Goal: Task Accomplishment & Management: Manage account settings

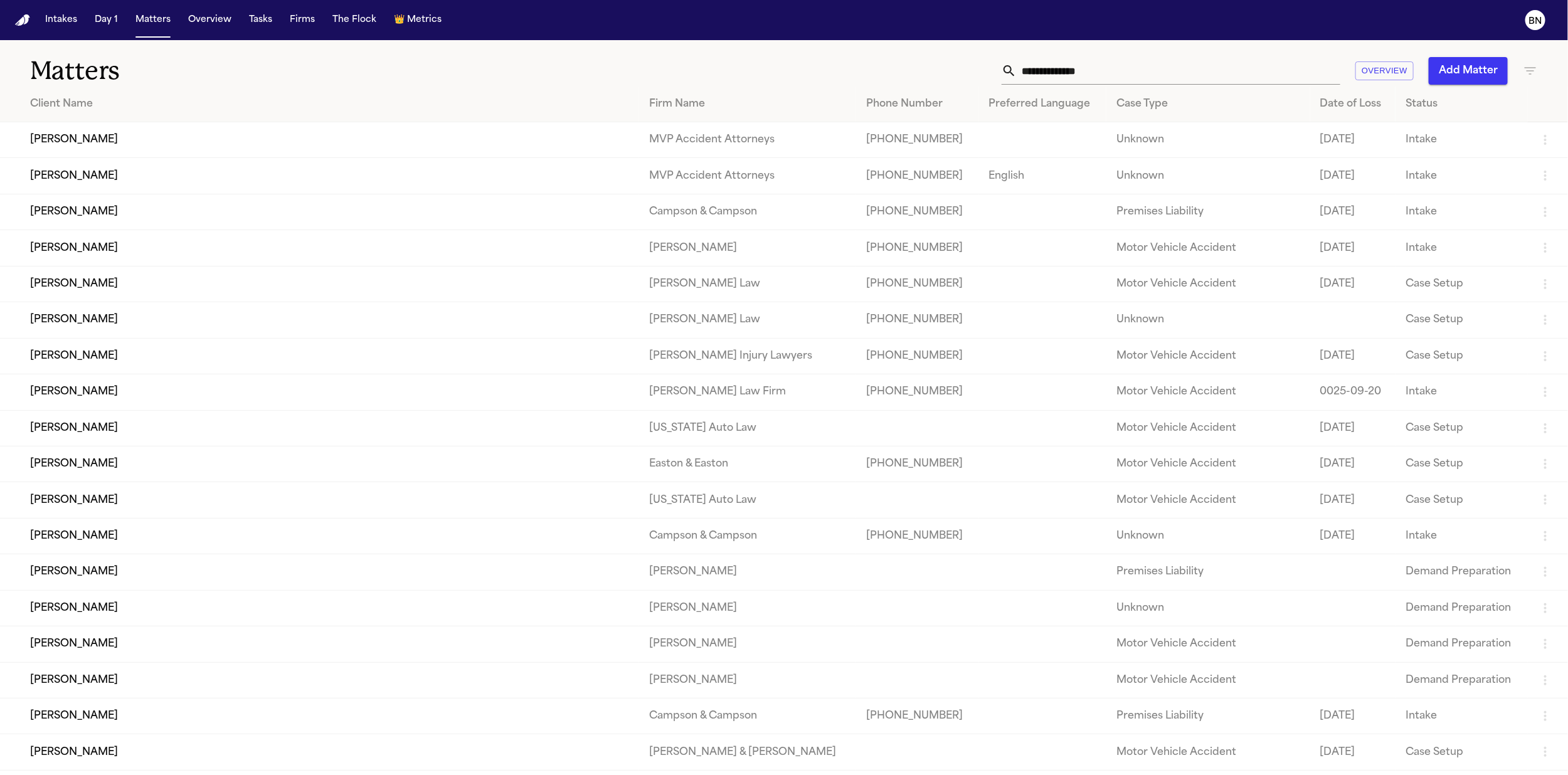
click at [1045, 77] on input "text" at bounding box center [1178, 70] width 323 height 27
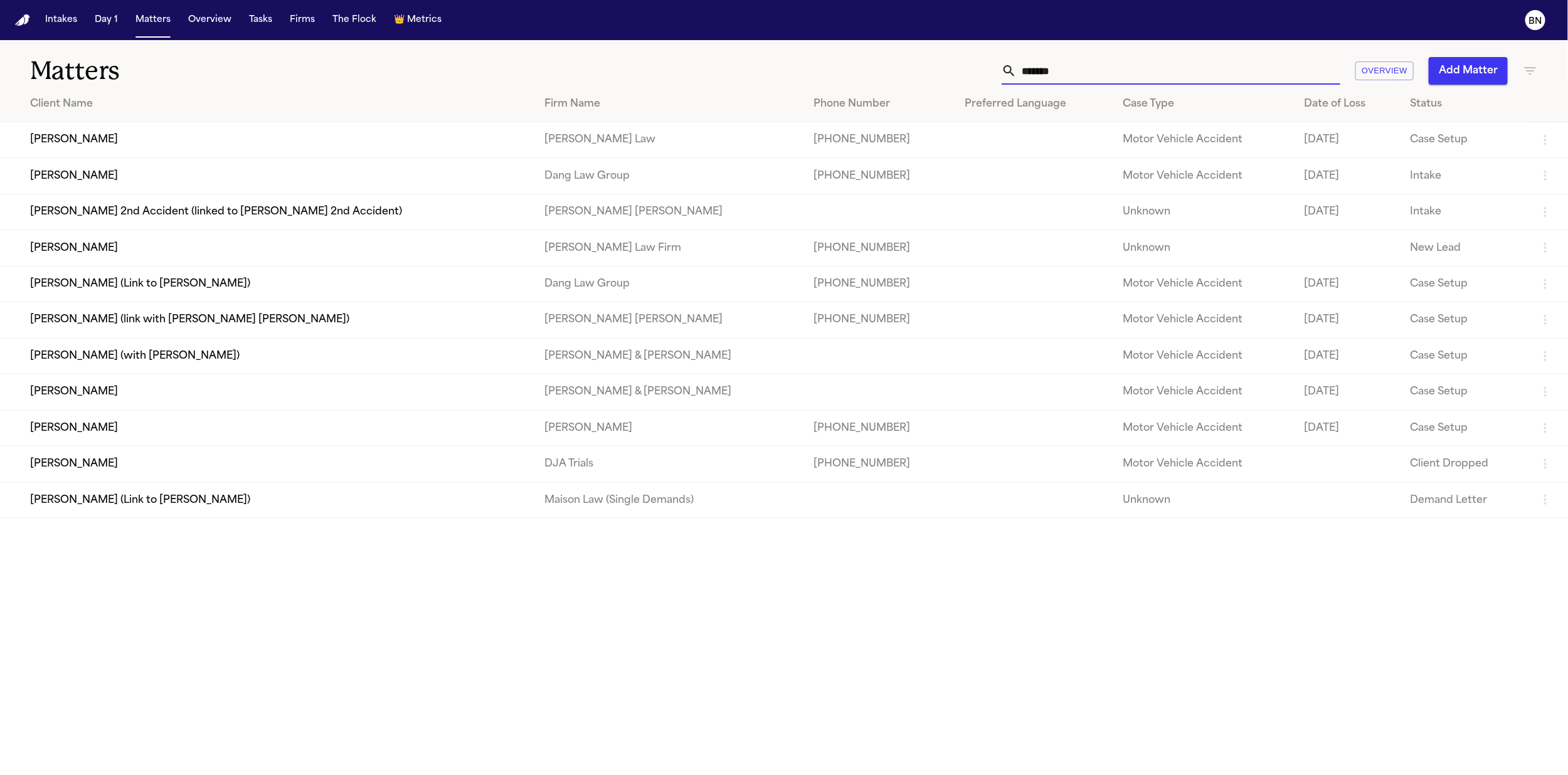
type input "********"
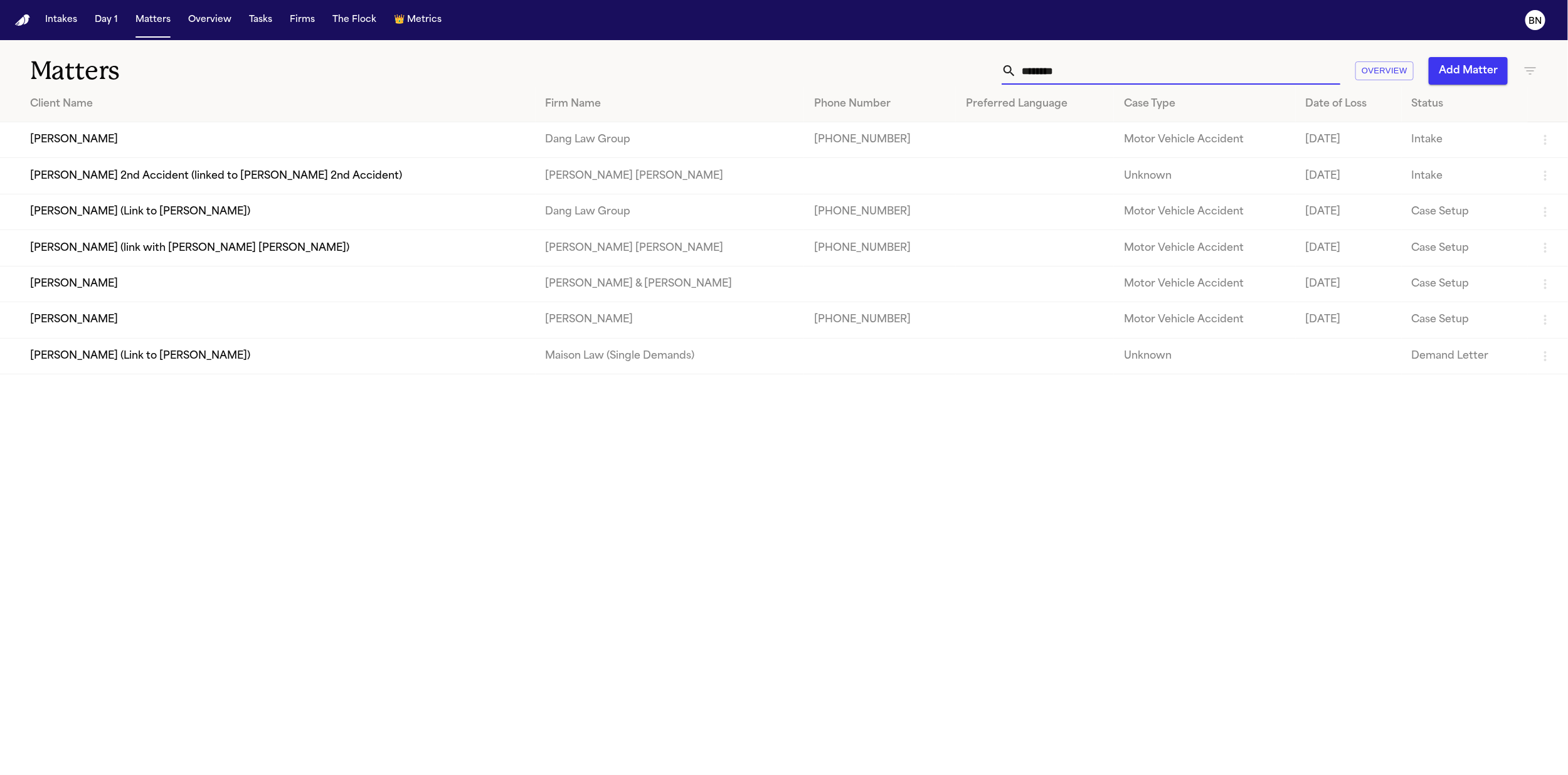
click at [1091, 73] on input "********" at bounding box center [1178, 70] width 323 height 27
drag, startPoint x: 1085, startPoint y: 76, endPoint x: 949, endPoint y: 73, distance: 136.0
click at [949, 73] on div "******** Overview Add Matter" at bounding box center [1011, 70] width 1053 height 27
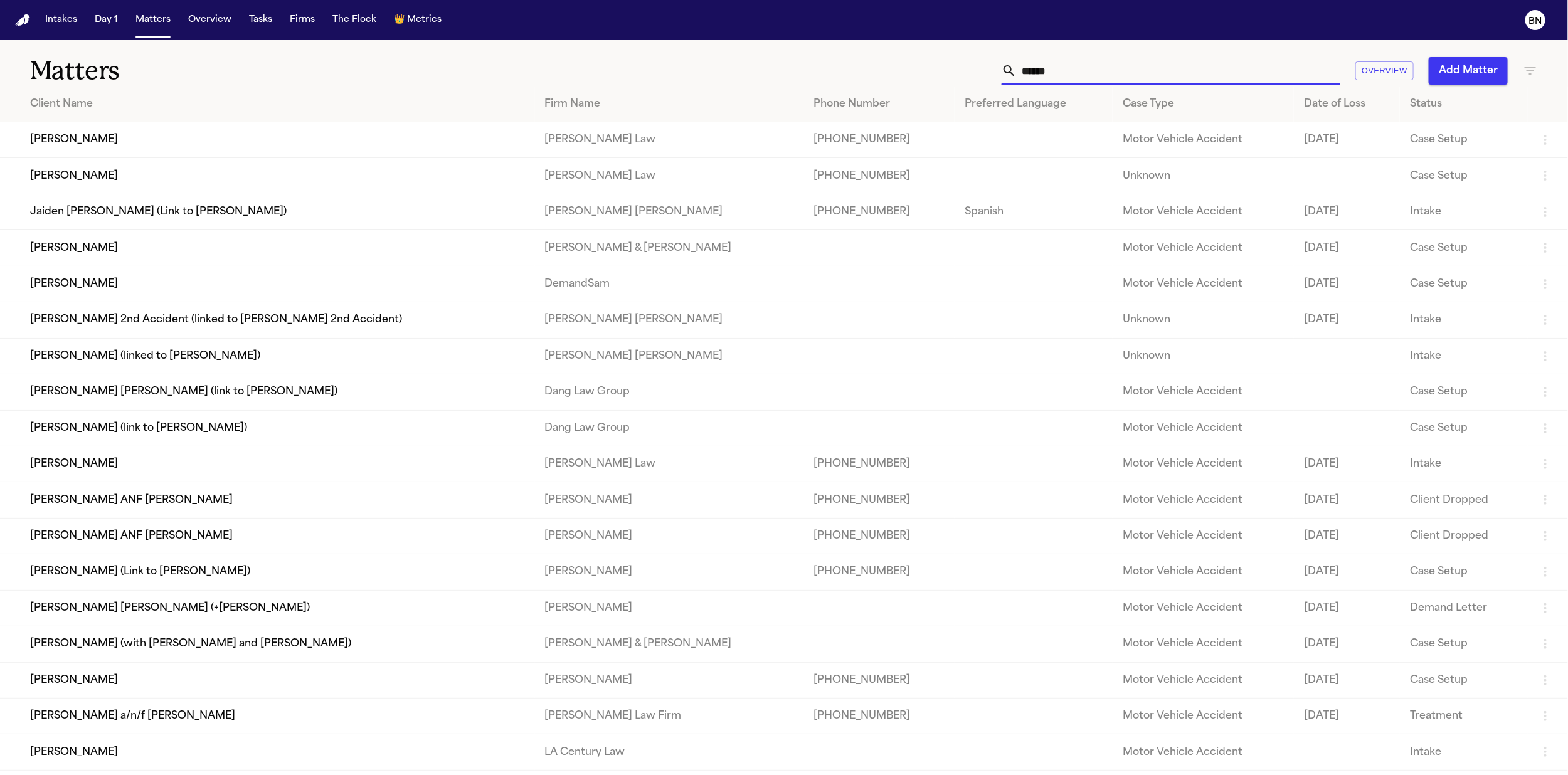
type input "******"
click at [490, 136] on td "[PERSON_NAME]" at bounding box center [267, 140] width 535 height 36
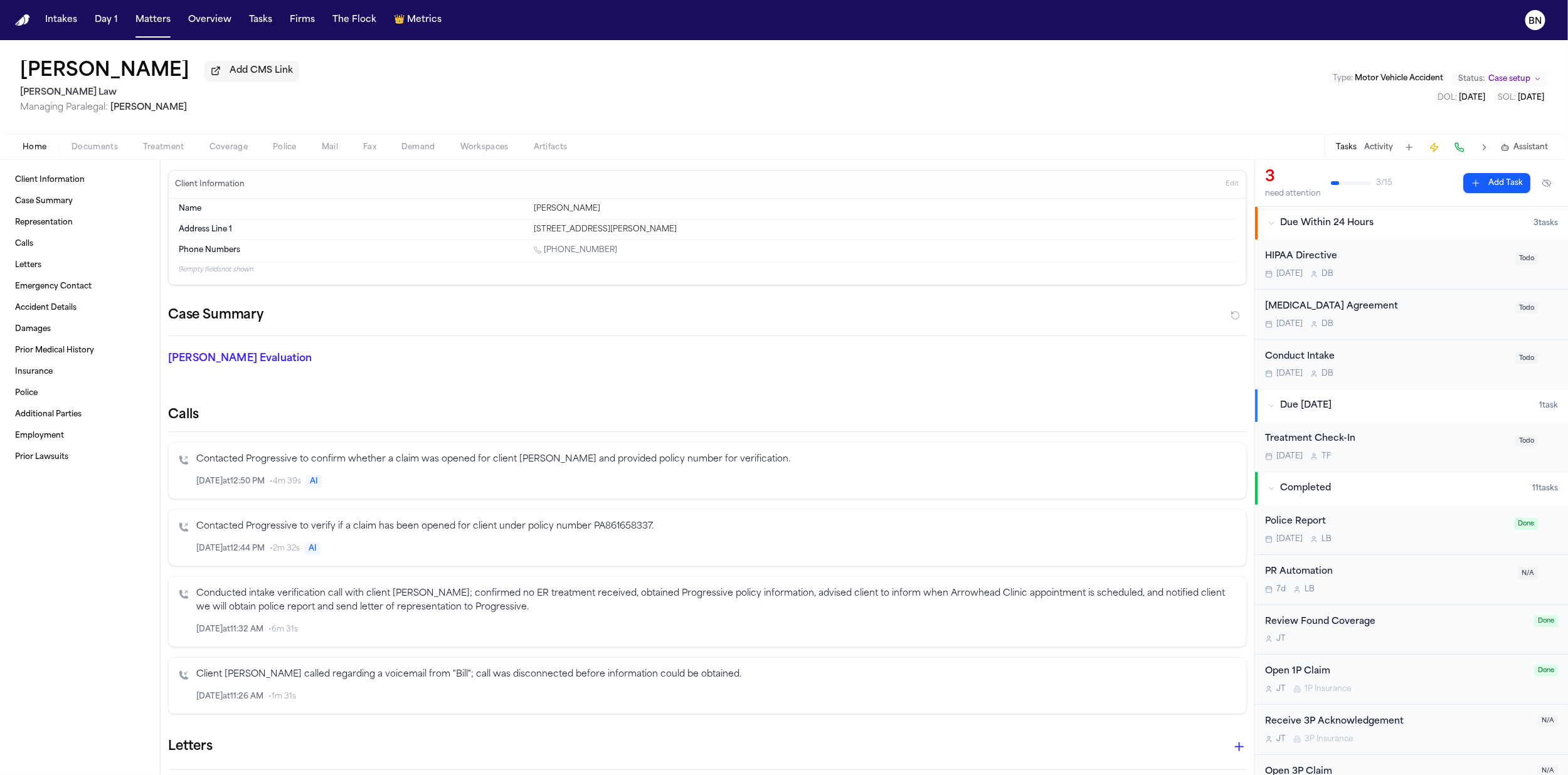
click at [286, 151] on span "Police" at bounding box center [285, 147] width 24 height 10
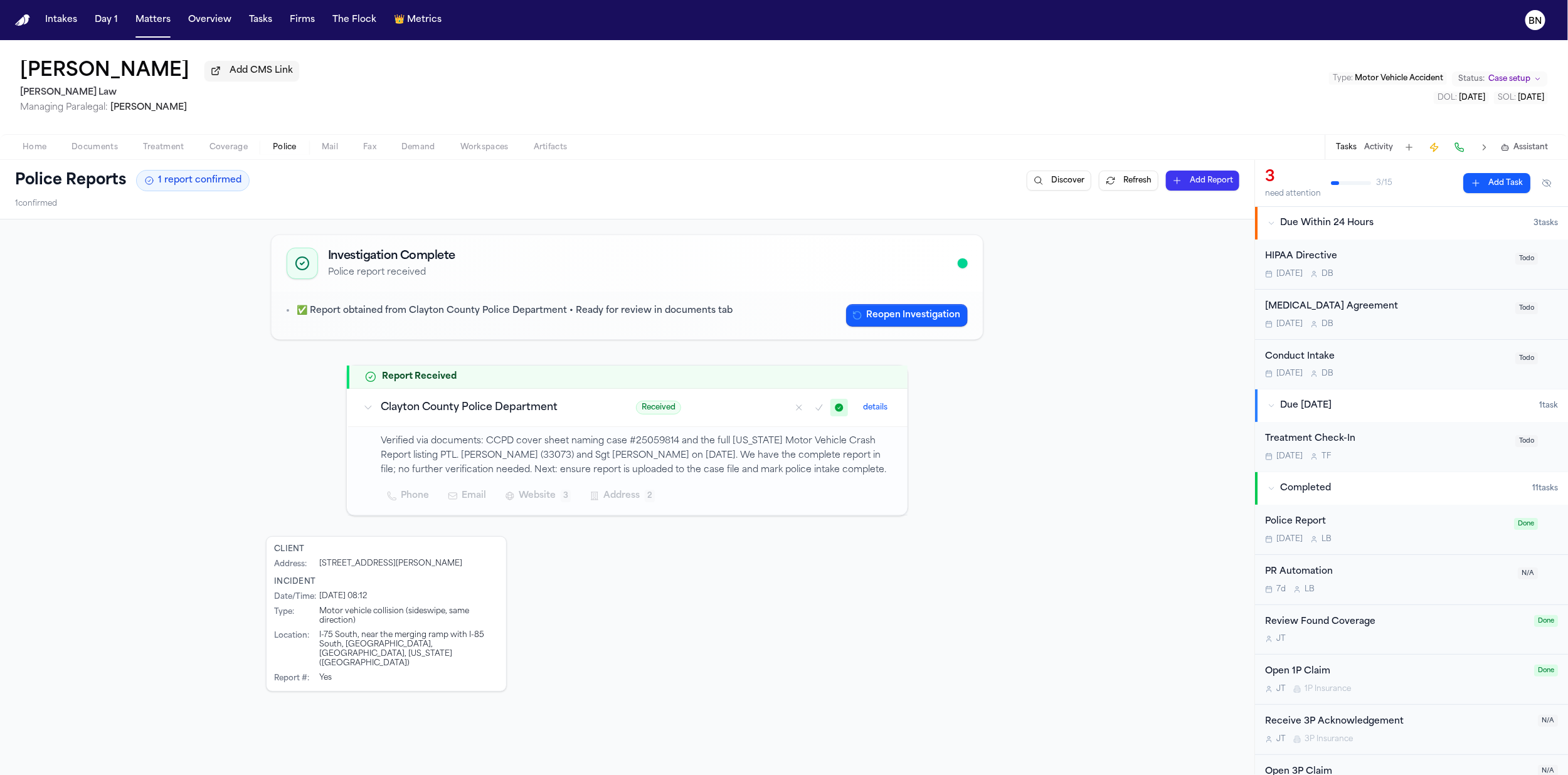
click at [227, 151] on span "Coverage" at bounding box center [229, 147] width 39 height 10
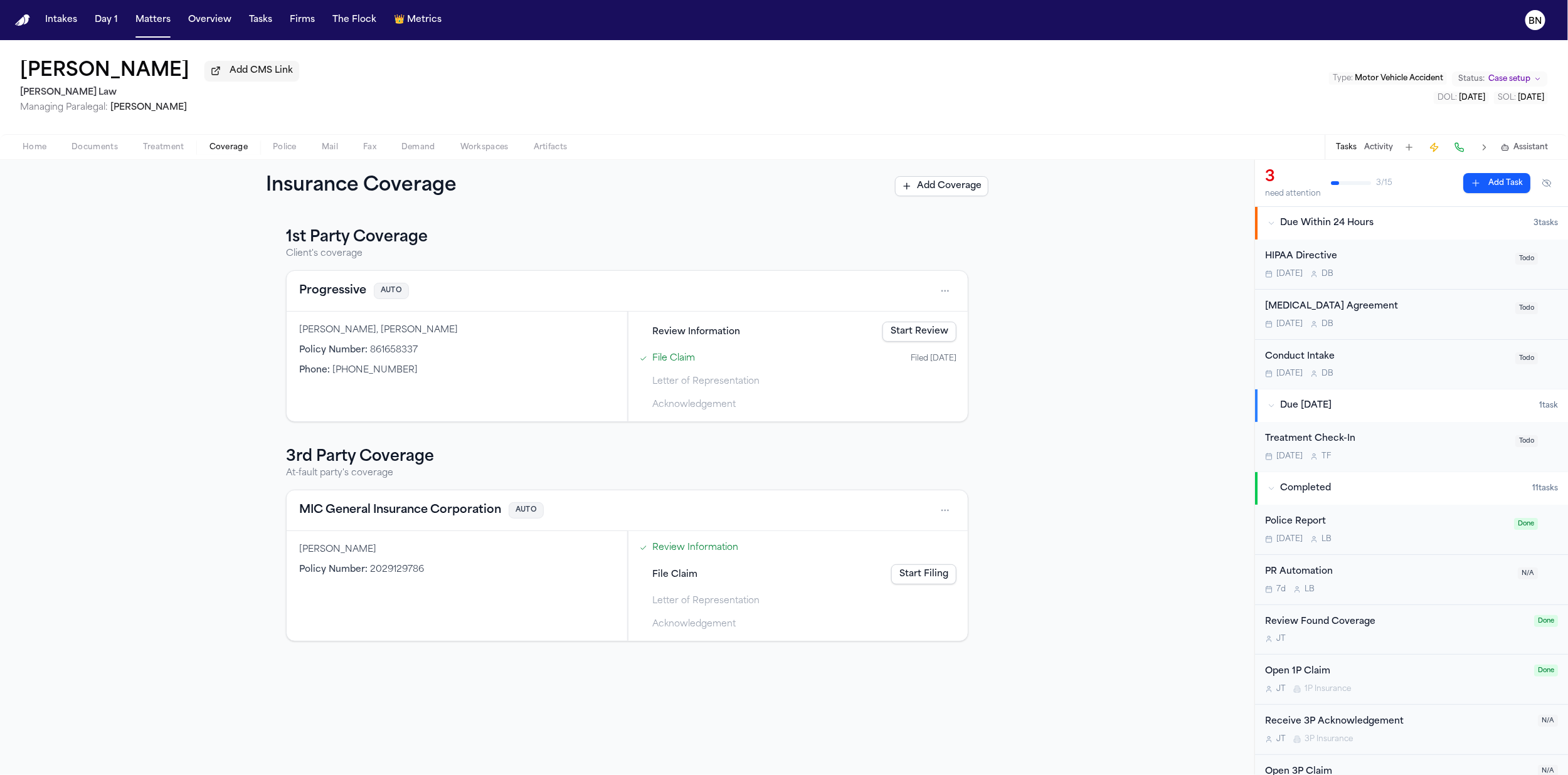
click at [626, 267] on div "1st Party Coverage Client's coverage Progressive AUTO [PERSON_NAME], [PERSON_NA…" at bounding box center [627, 325] width 683 height 194
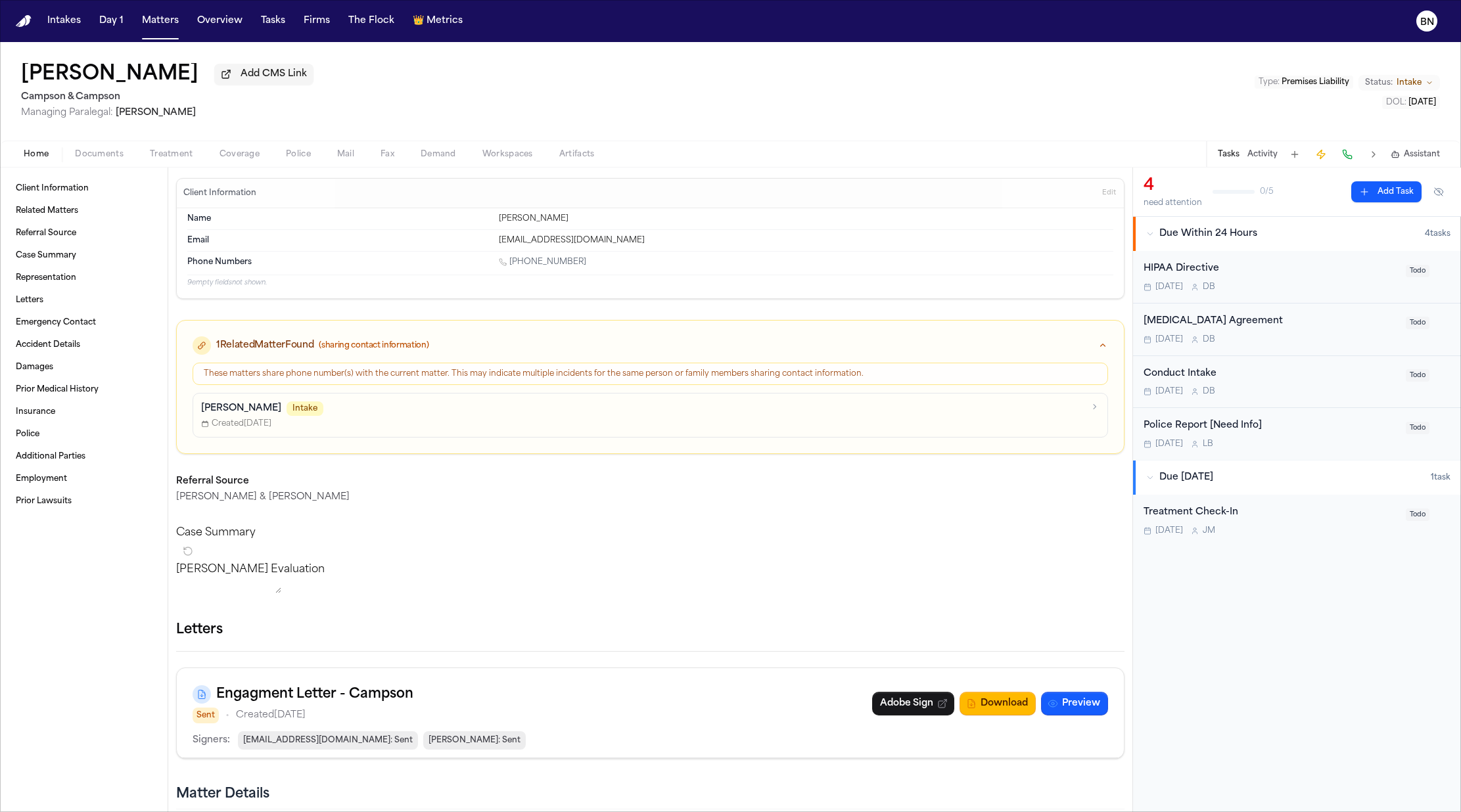
click at [107, 81] on h1 "[PERSON_NAME]" at bounding box center [110, 75] width 177 height 24
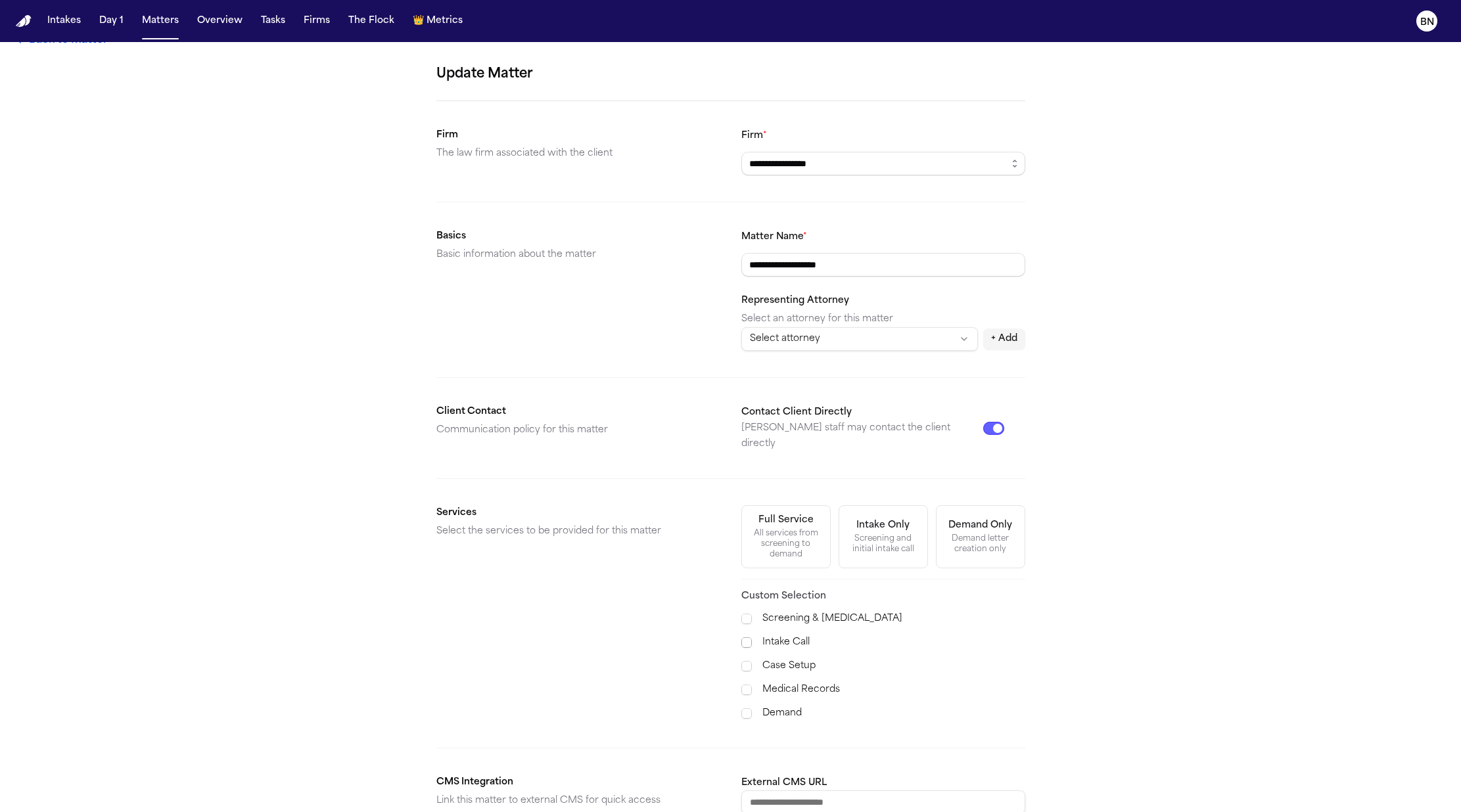
scroll to position [51, 0]
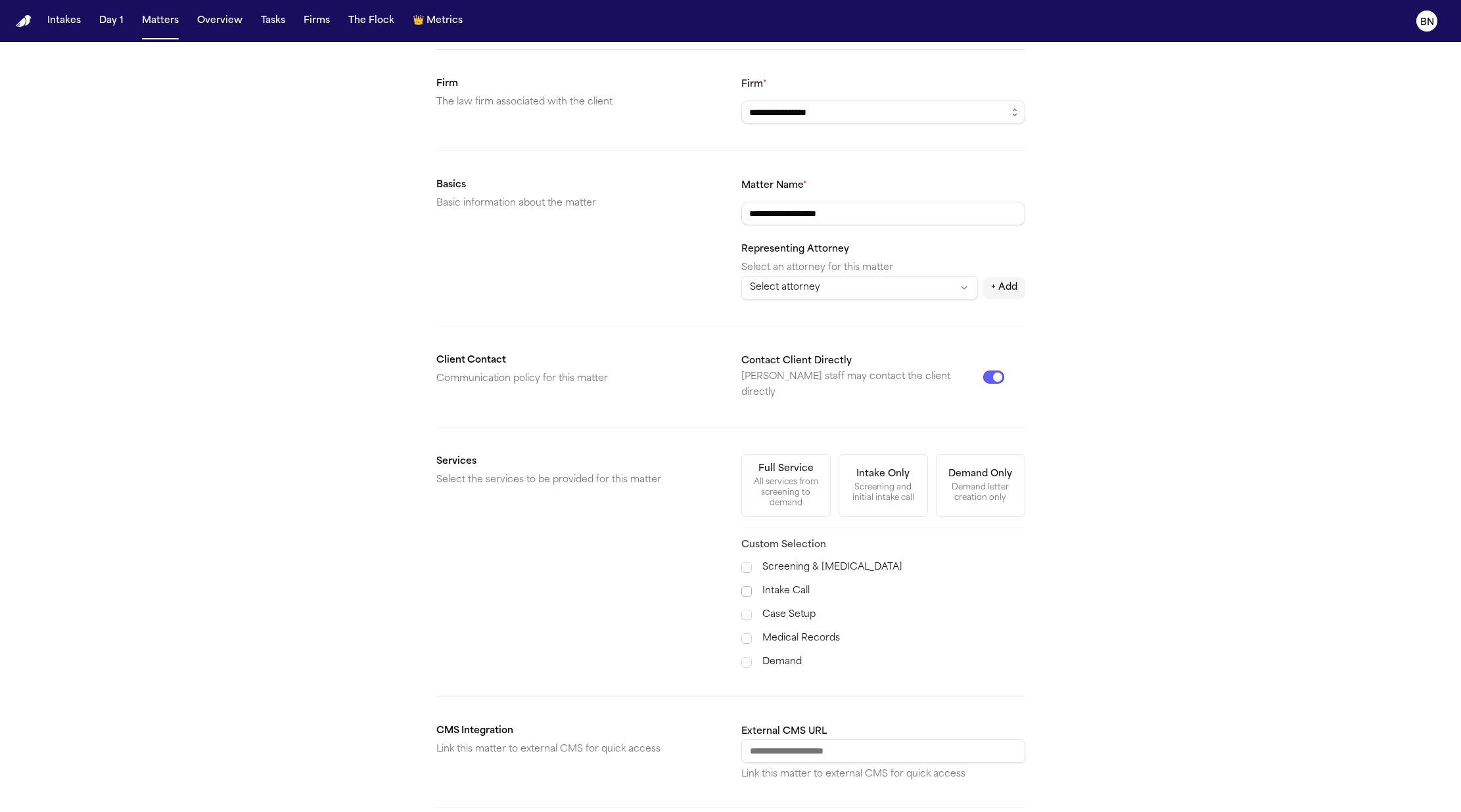
click at [746, 586] on span at bounding box center [747, 592] width 10 height 10
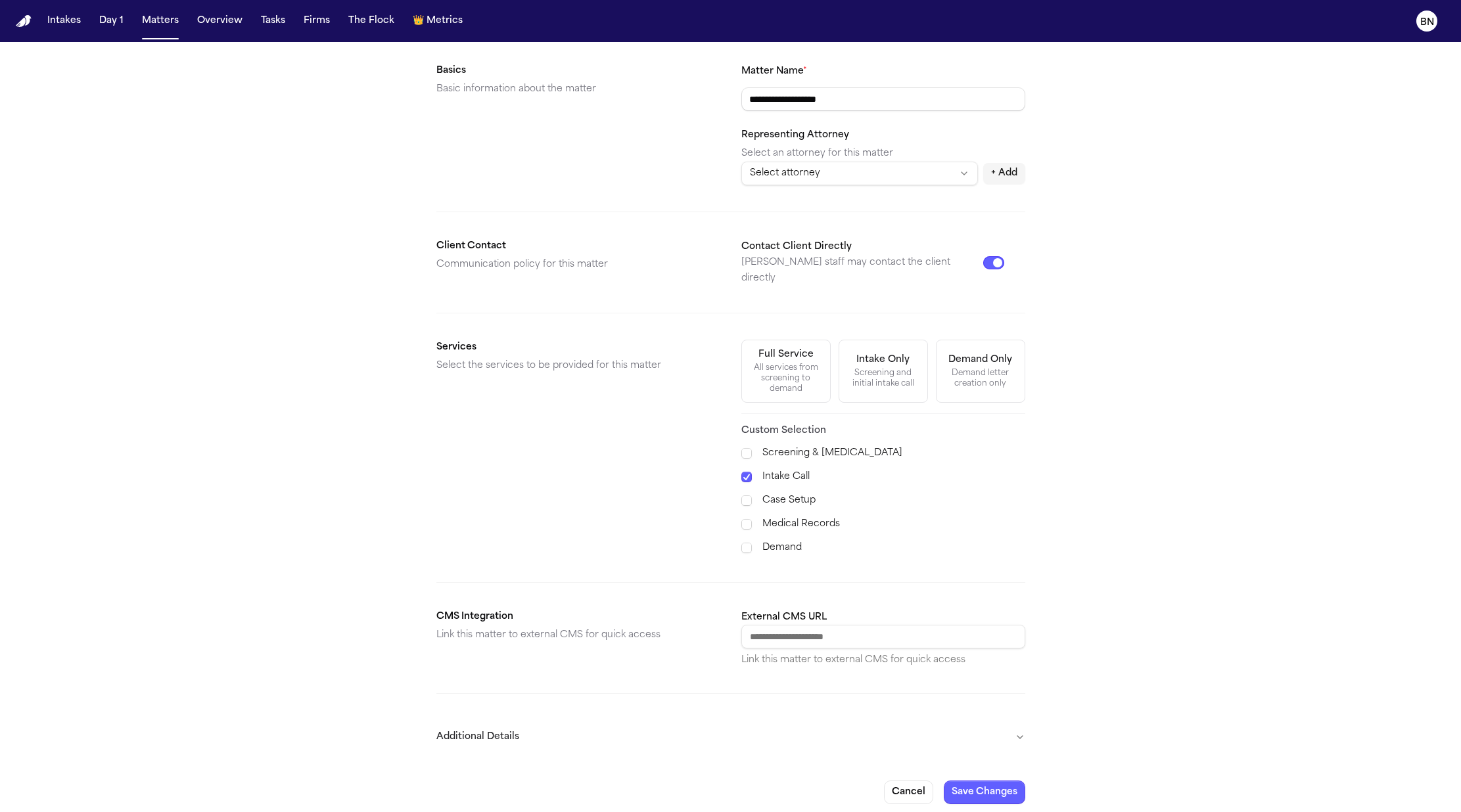
click at [868, 376] on div "Screening and initial intake call" at bounding box center [883, 378] width 72 height 21
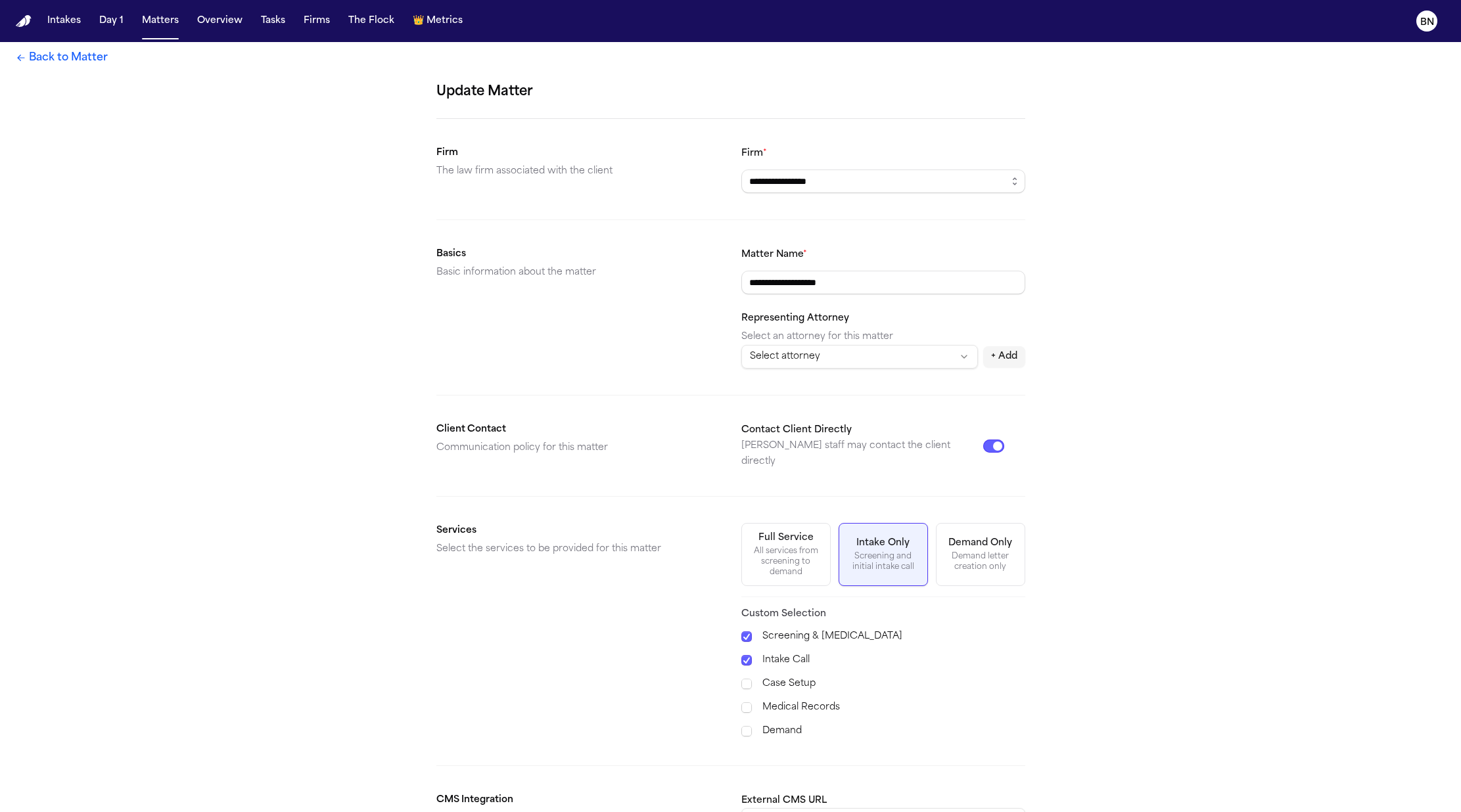
scroll to position [0, 0]
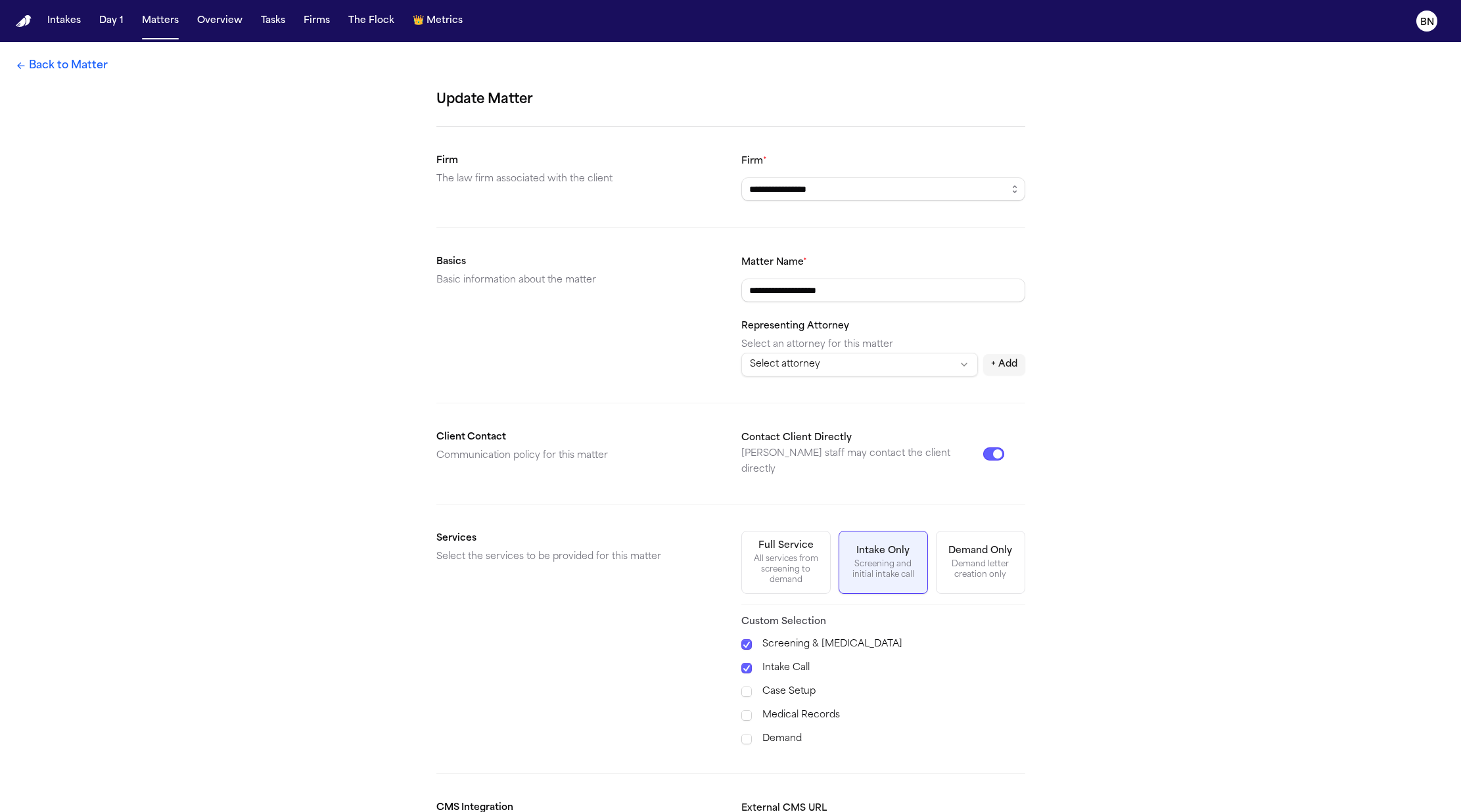
click at [64, 65] on link "Back to Matter" at bounding box center [61, 65] width 92 height 15
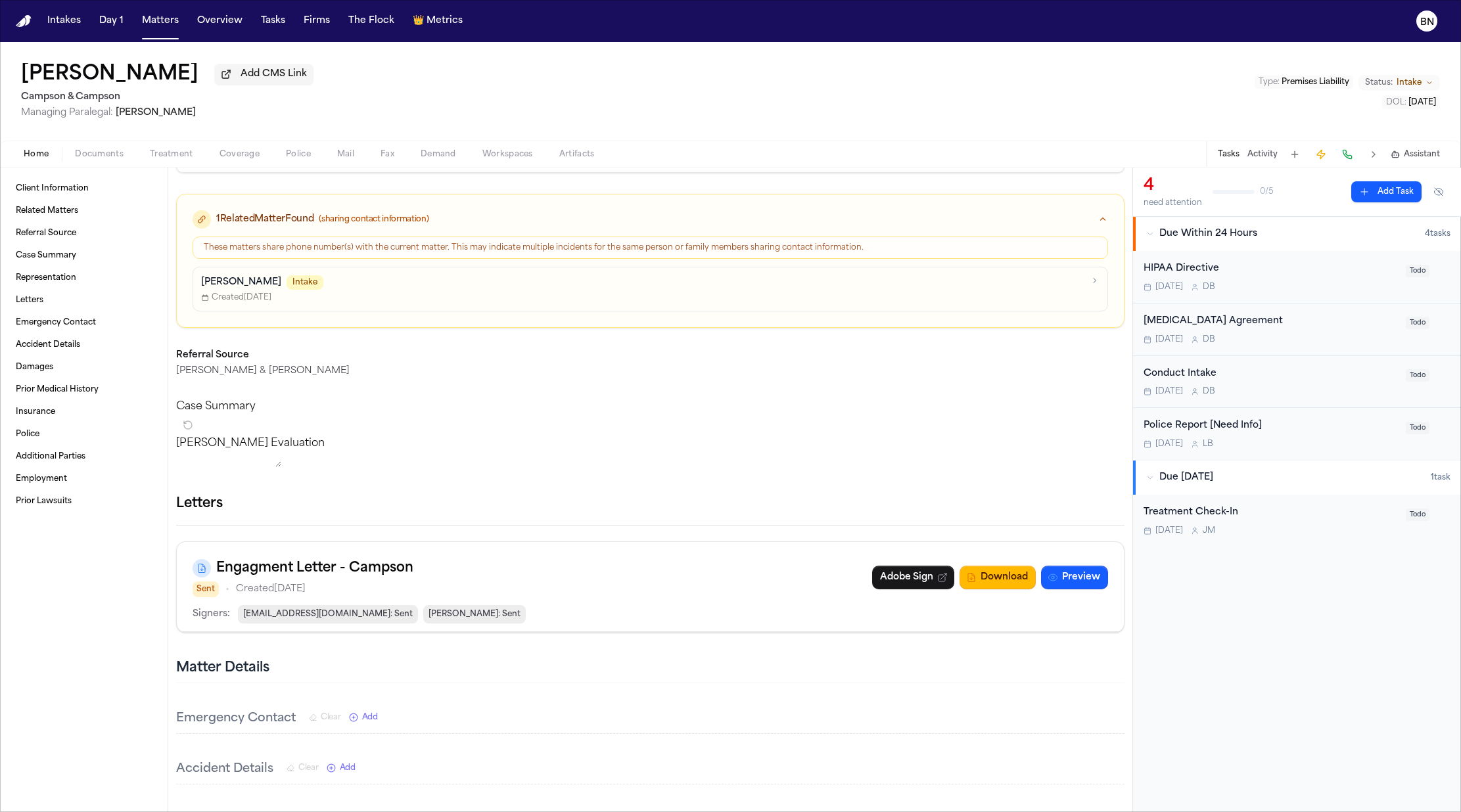
scroll to position [220, 0]
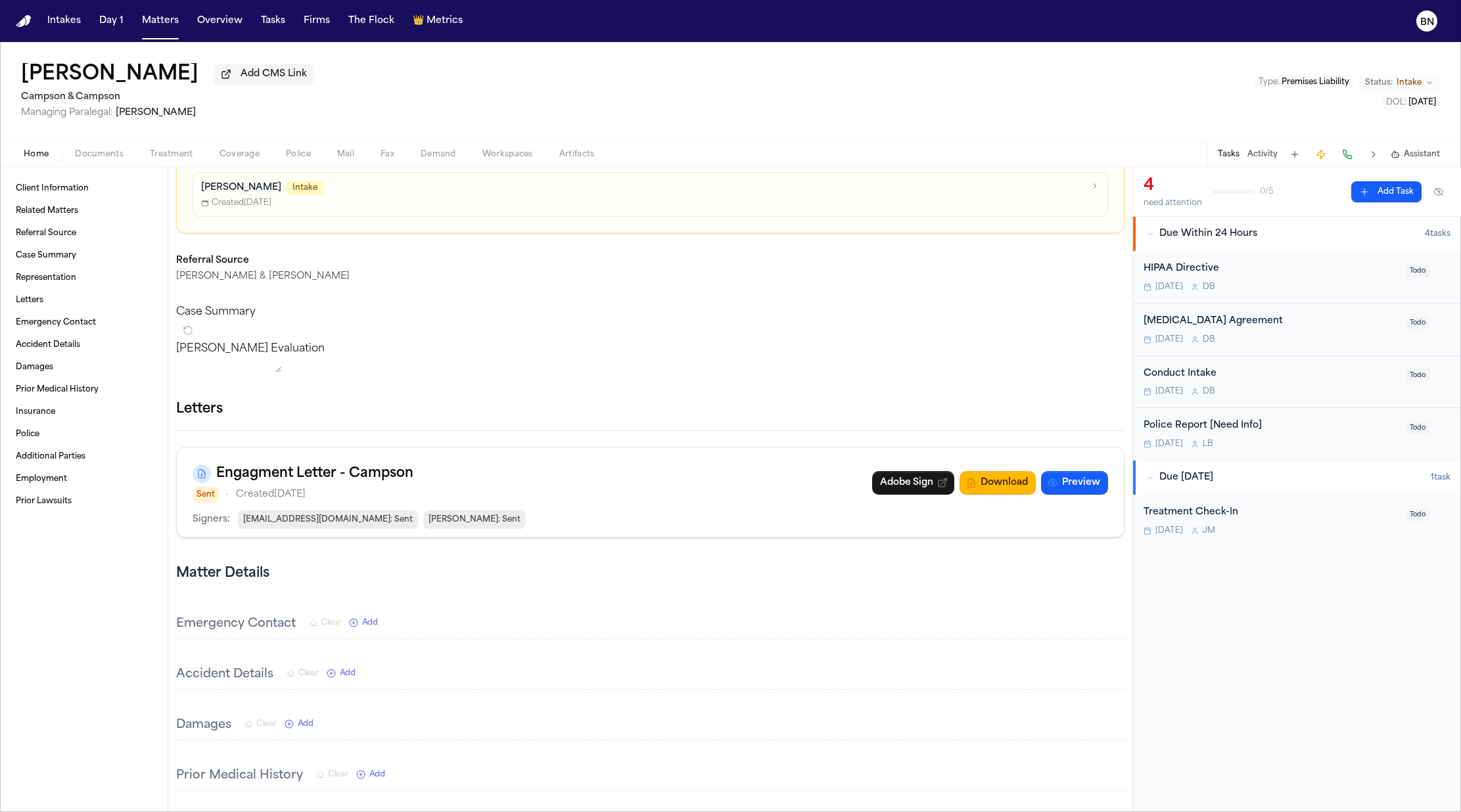
drag, startPoint x: 282, startPoint y: 517, endPoint x: 320, endPoint y: 356, distance: 165.4
click at [306, 503] on p "Created Sep 23, 2025" at bounding box center [270, 495] width 70 height 15
click at [386, 503] on div "Sent • Created Sep 23, 2025" at bounding box center [303, 495] width 220 height 15
click at [875, 495] on link "Adobe Sign" at bounding box center [913, 483] width 82 height 24
